Goal: Task Accomplishment & Management: Manage account settings

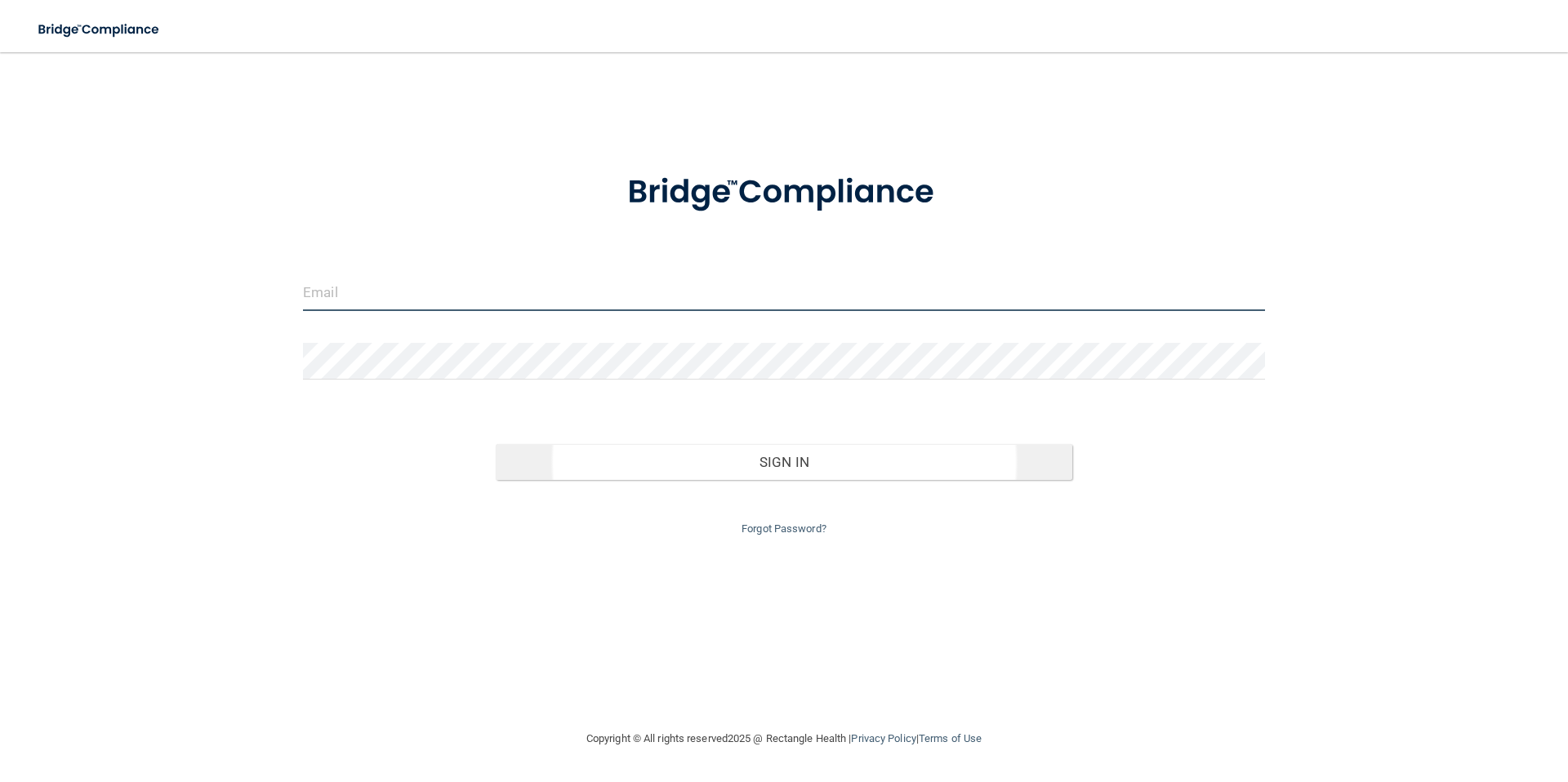
type input "[EMAIL_ADDRESS][DOMAIN_NAME]"
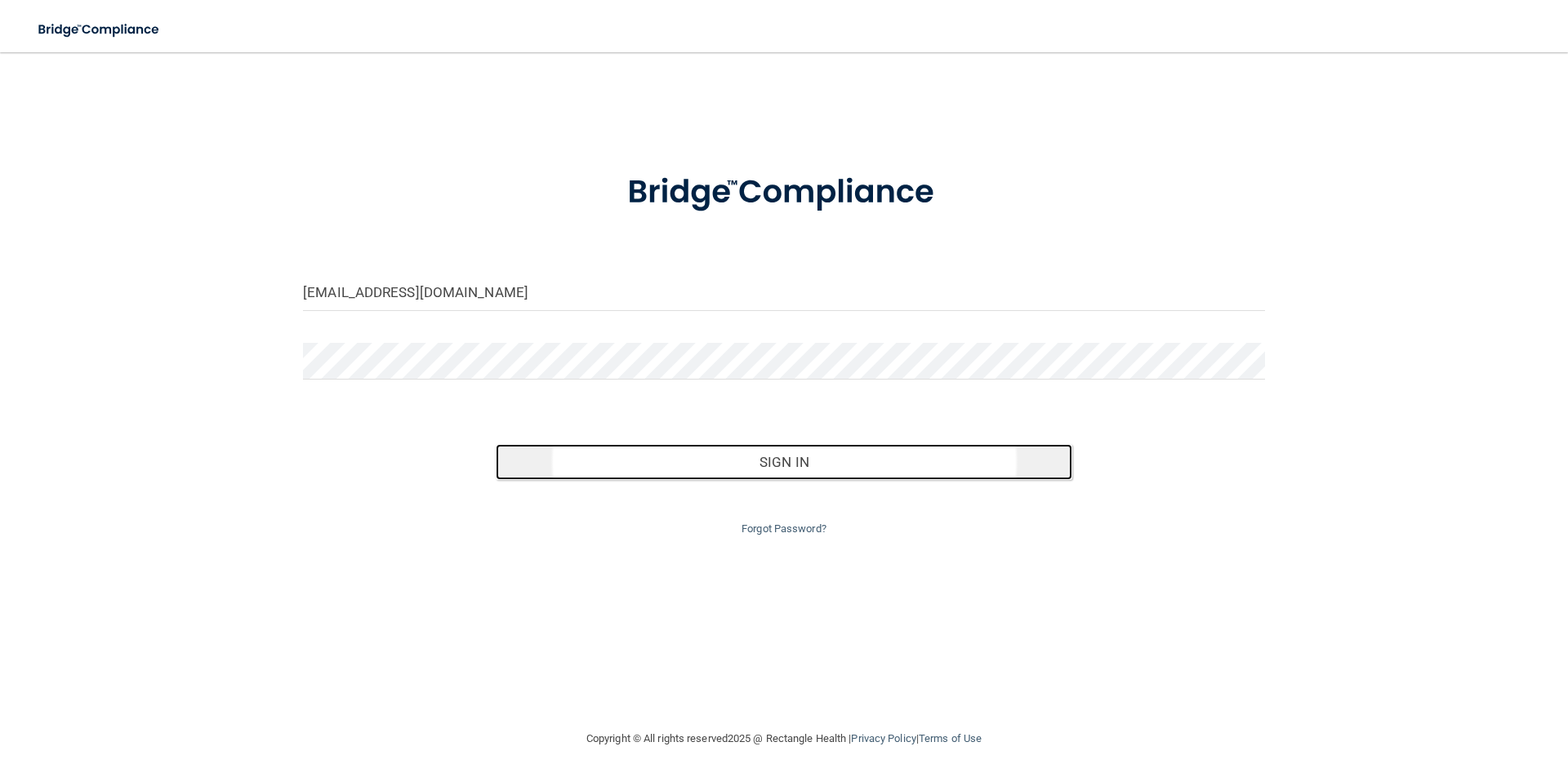
click at [777, 472] on button "Sign In" at bounding box center [784, 462] width 577 height 36
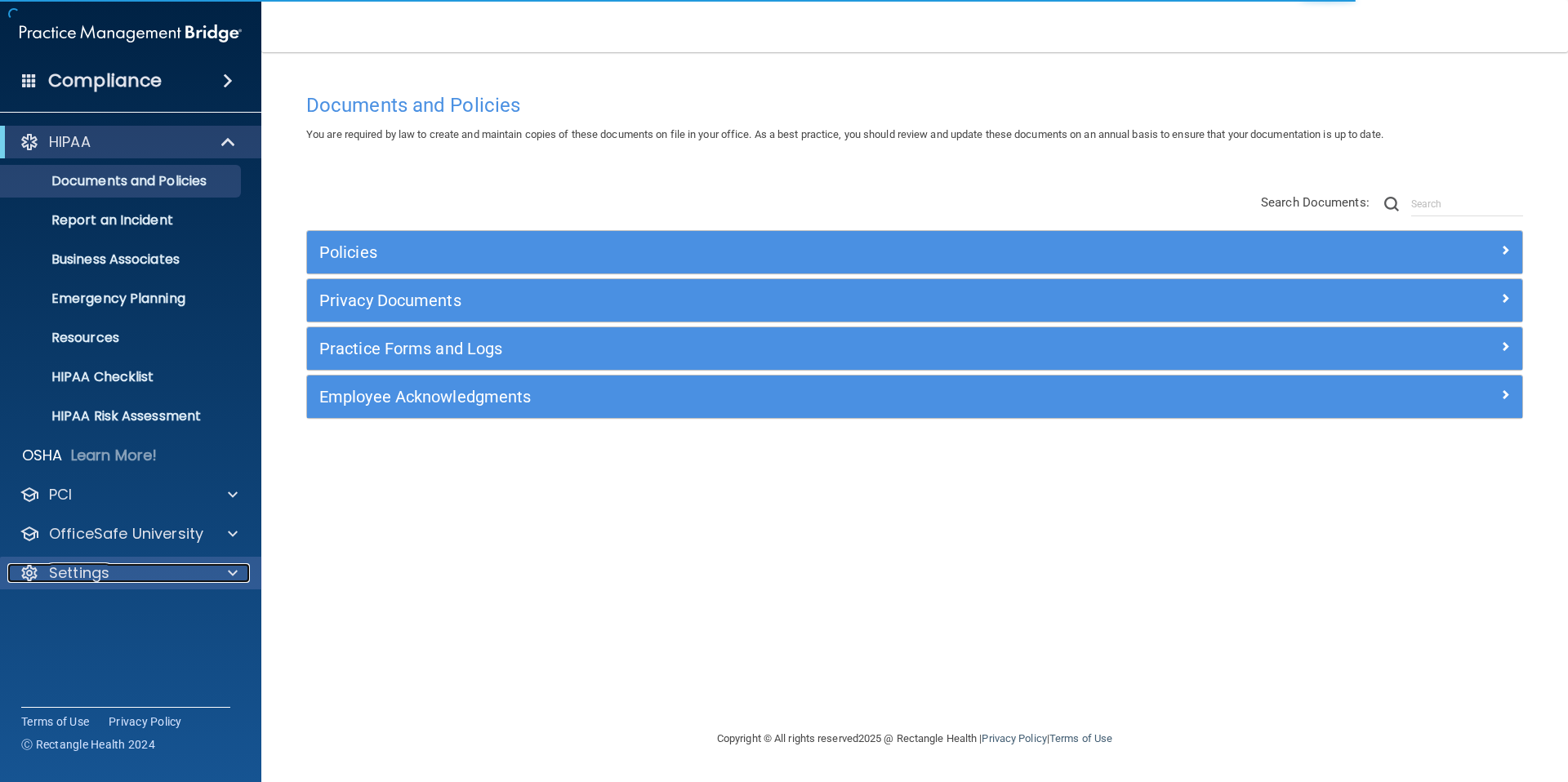
click at [222, 574] on div at bounding box center [230, 573] width 41 height 20
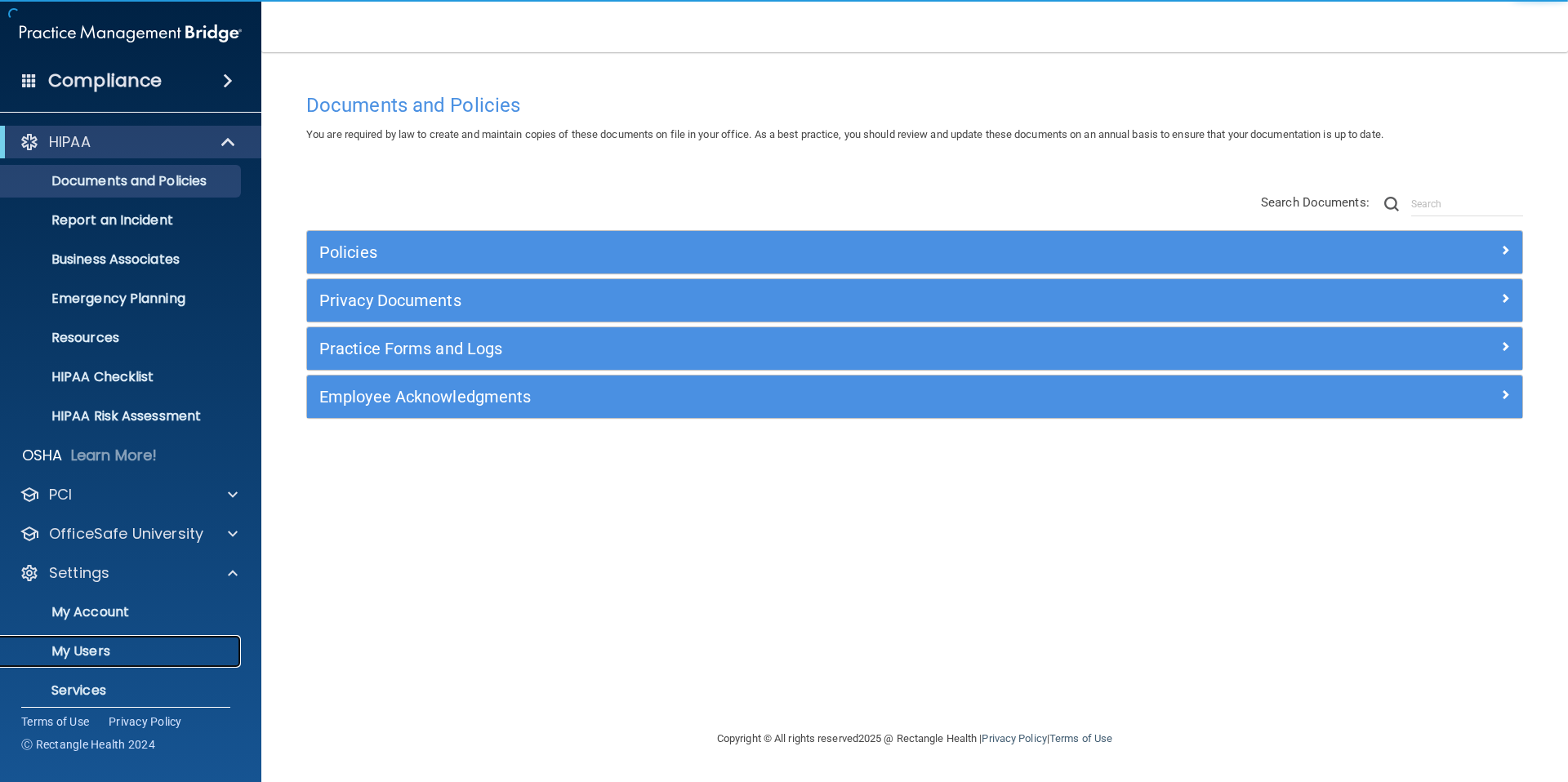
click at [84, 649] on p "My Users" at bounding box center [122, 651] width 223 height 16
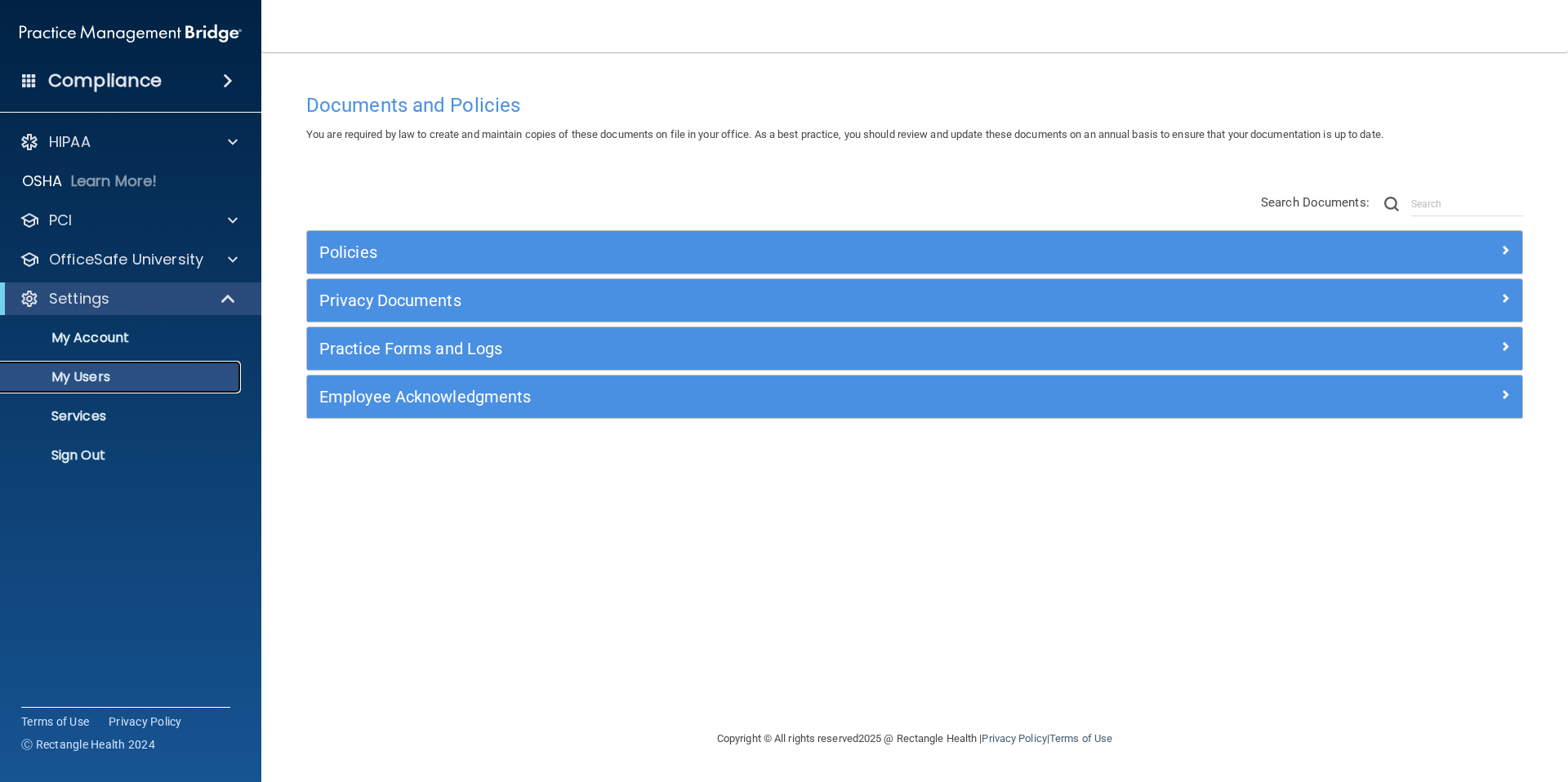
select select "20"
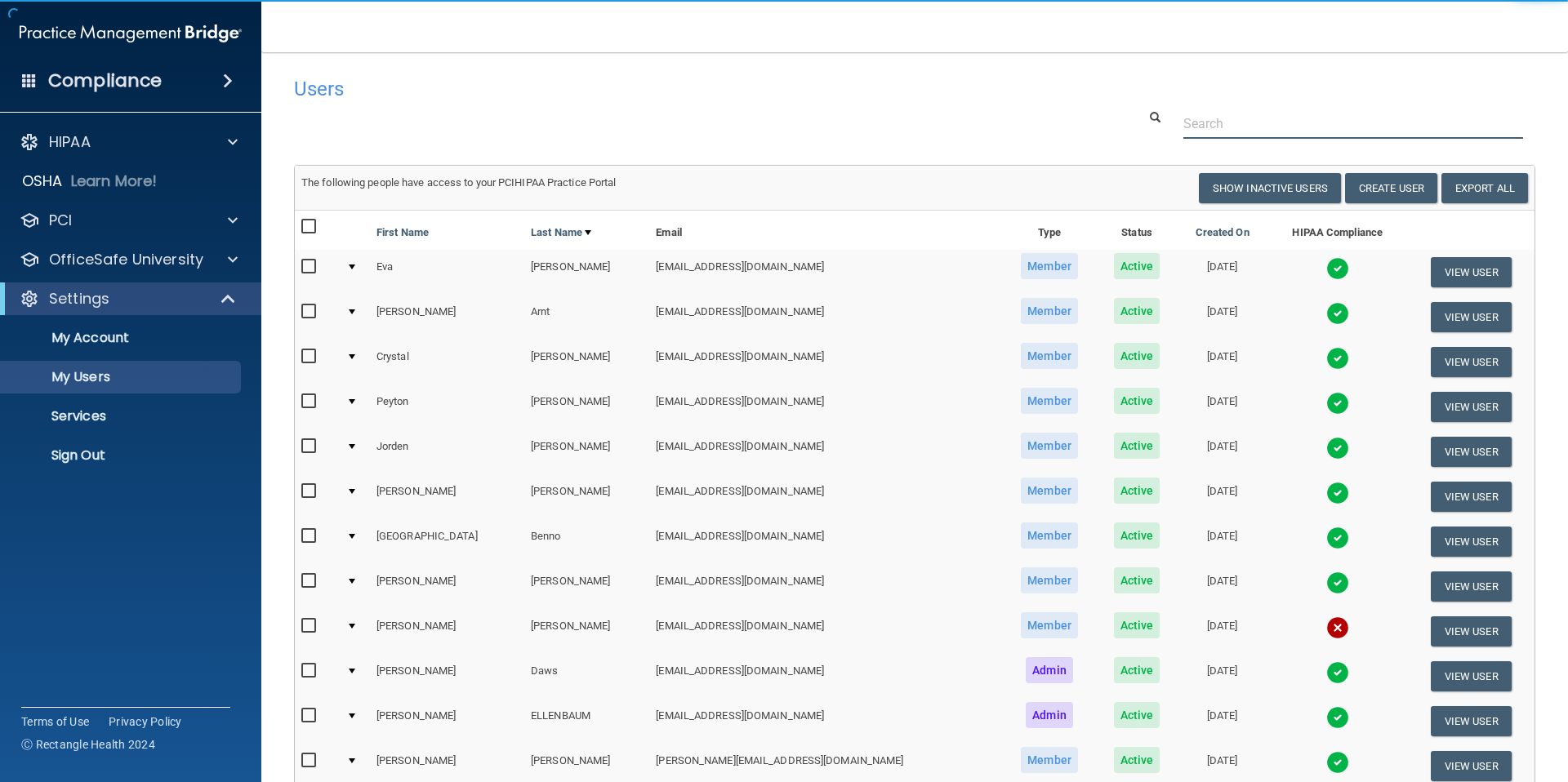
click at [1211, 126] on input "text" at bounding box center [1353, 124] width 340 height 30
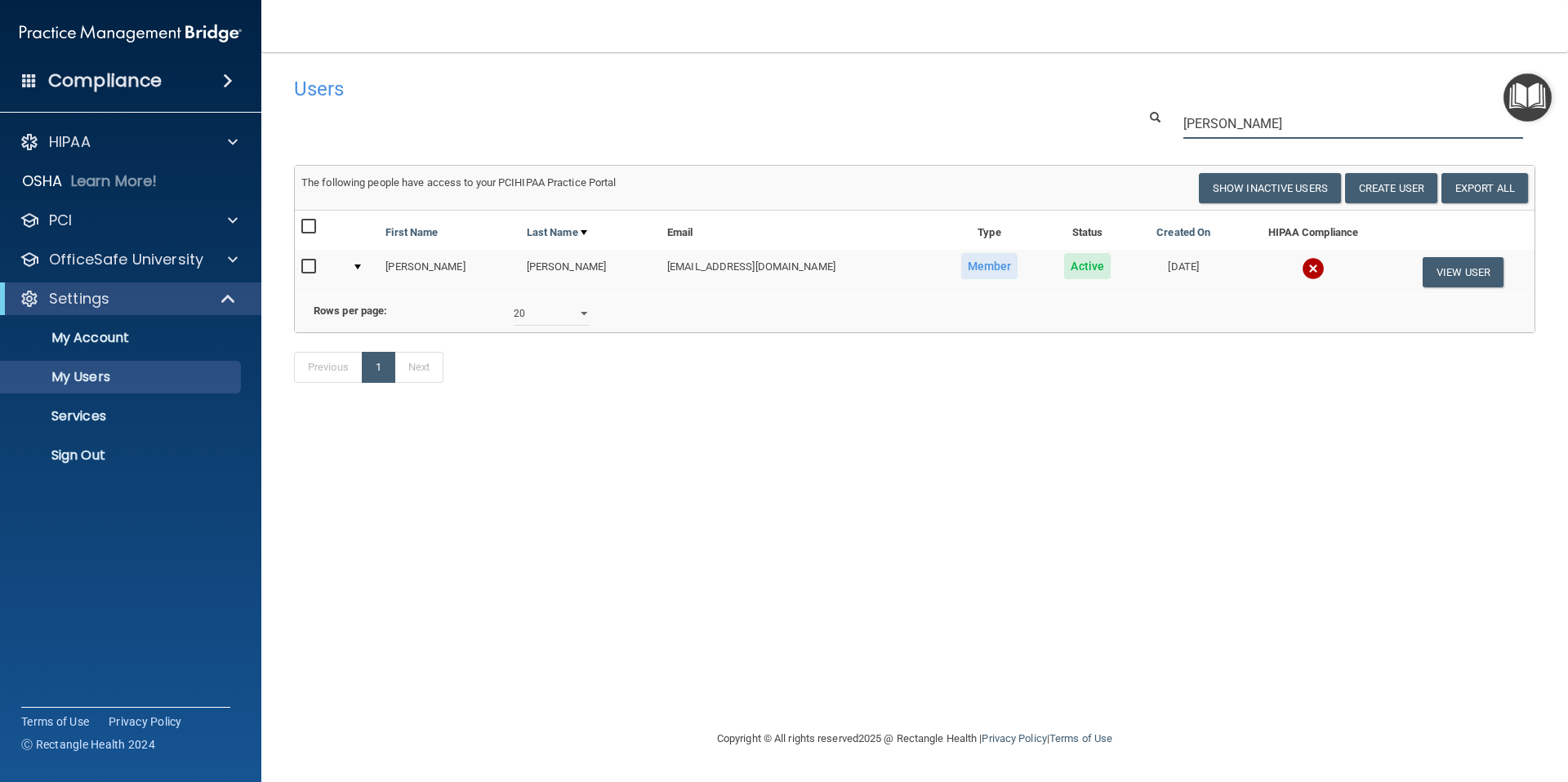
type input "[PERSON_NAME]"
